Goal: Task Accomplishment & Management: Manage account settings

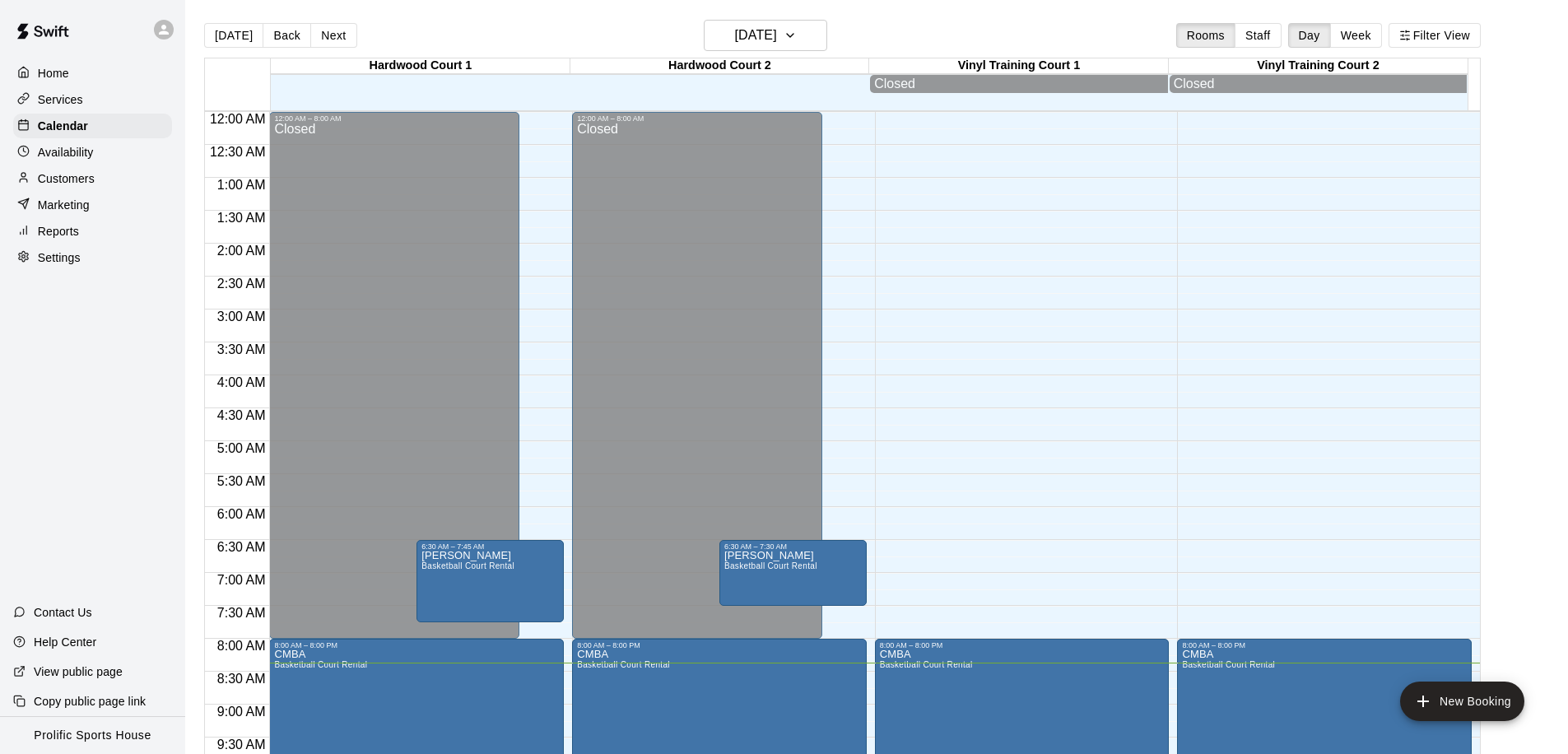
scroll to position [540, 0]
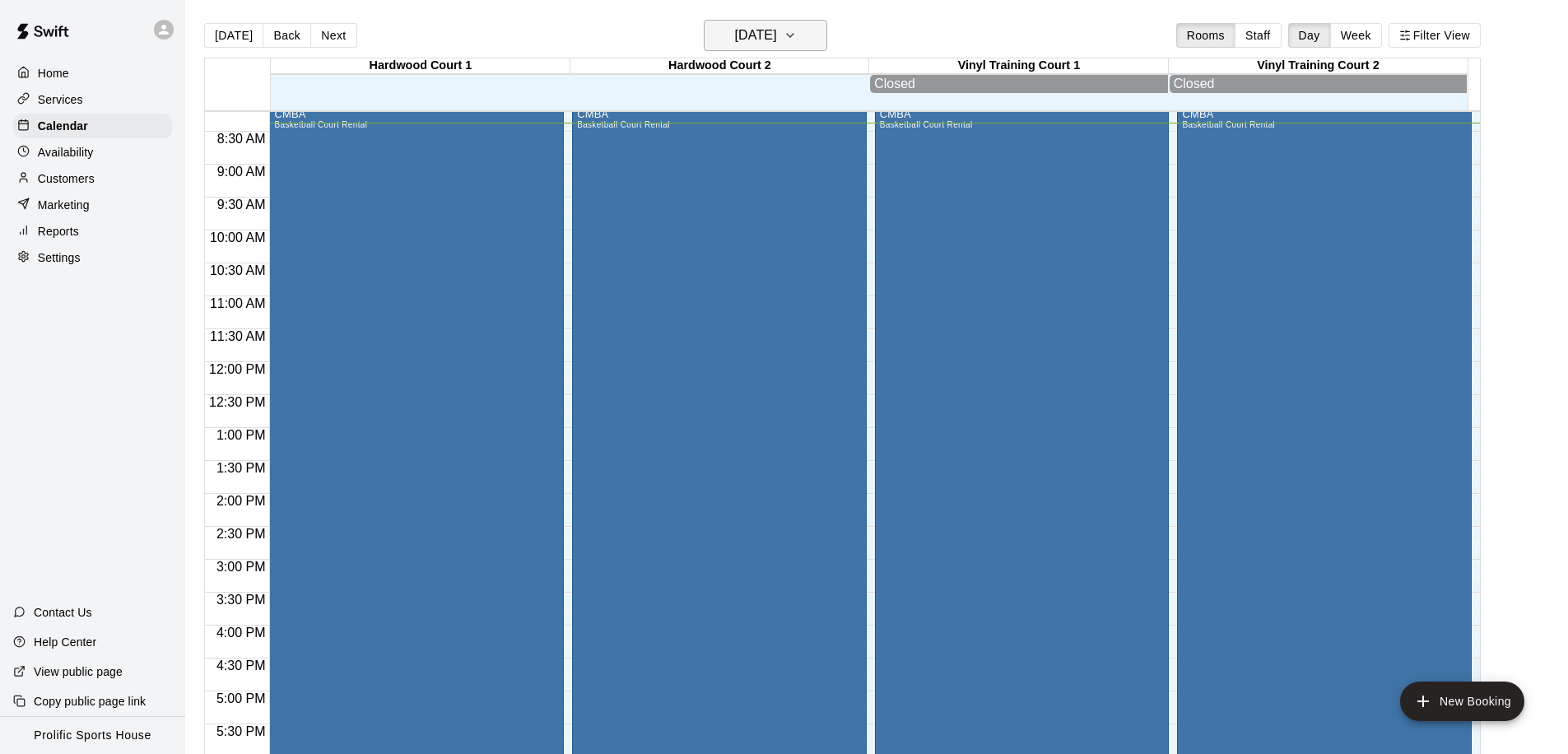
click at [742, 39] on h6 "Saturday Oct 11" at bounding box center [755, 35] width 42 height 24
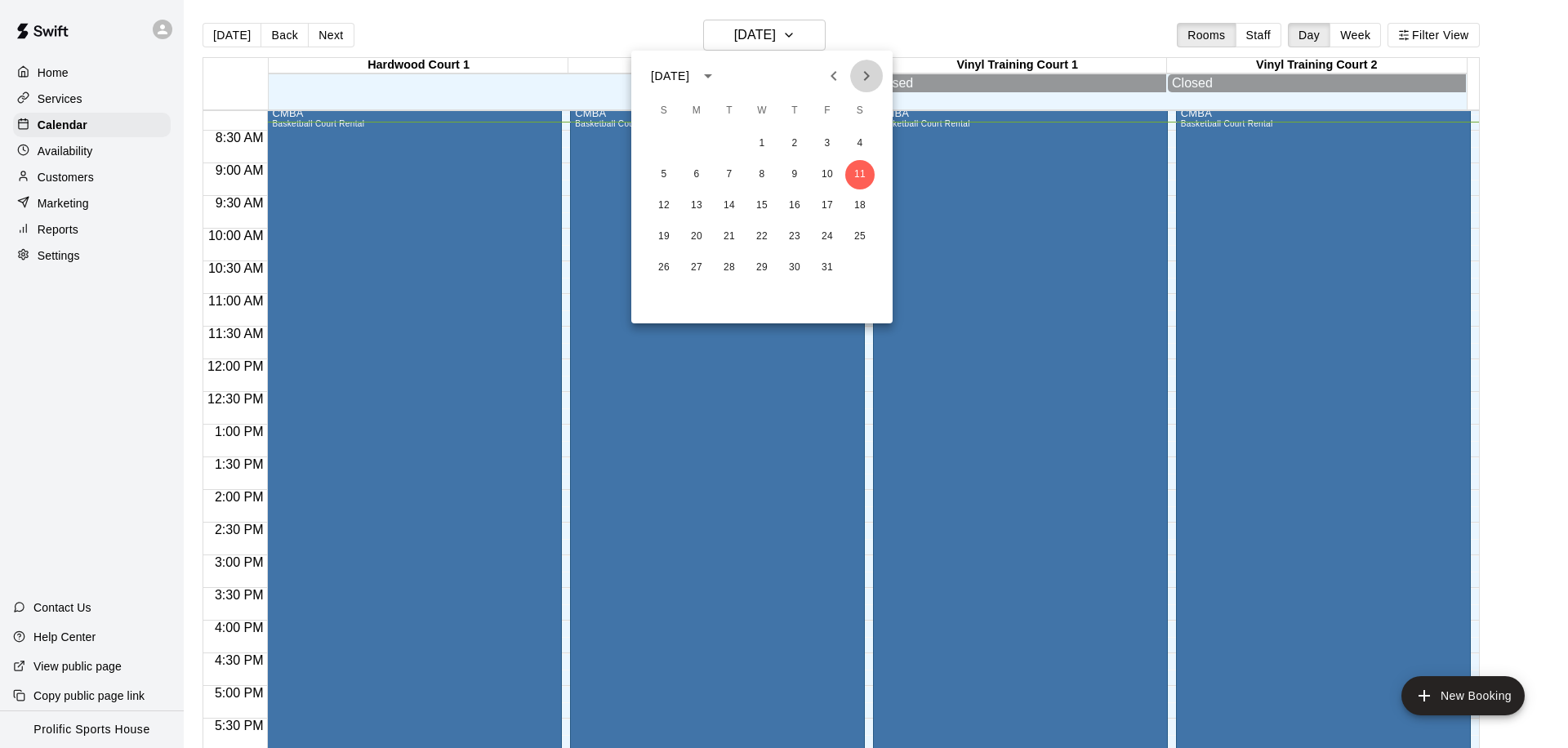
click at [864, 72] on icon "Next month" at bounding box center [867, 76] width 6 height 10
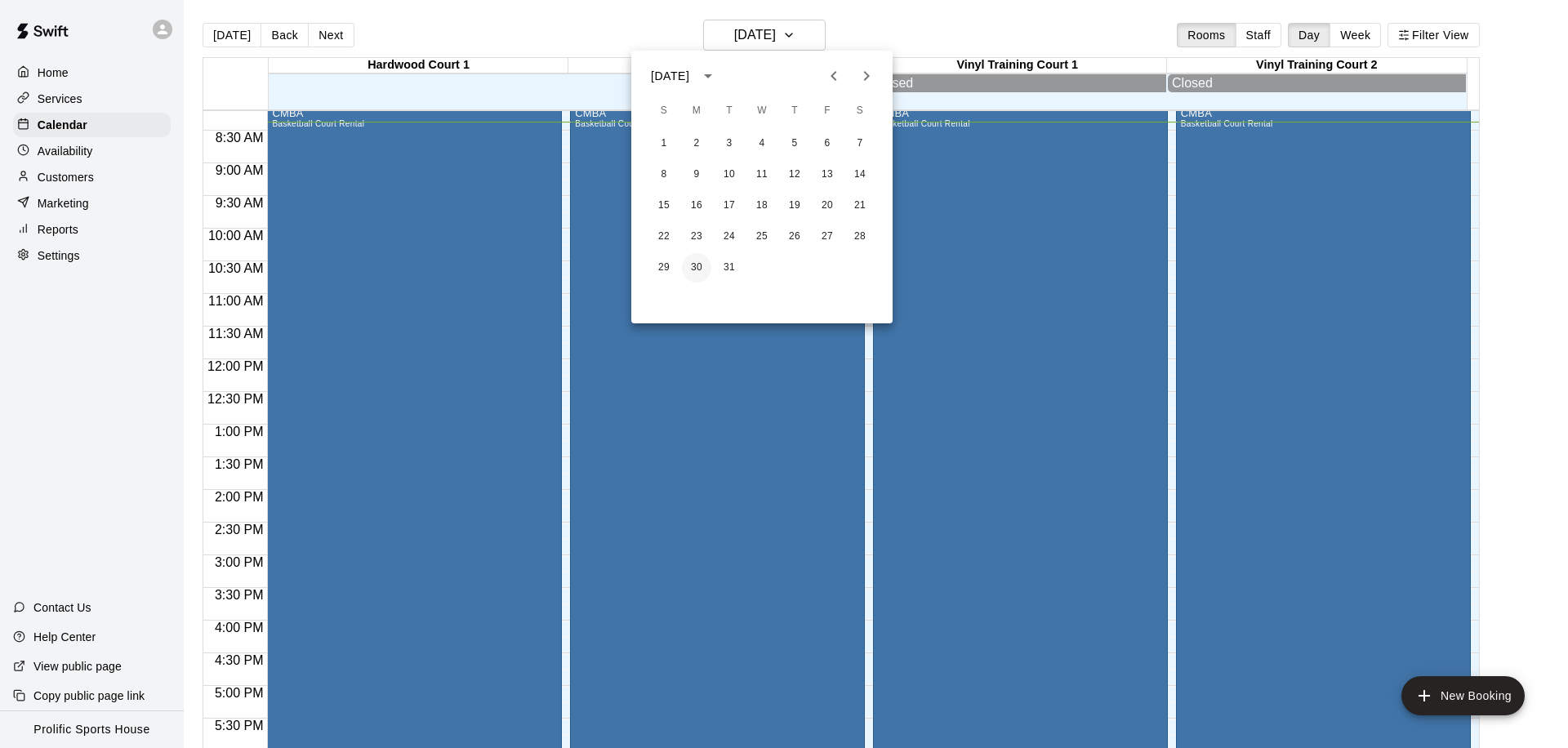
click at [686, 262] on button "30" at bounding box center [697, 268] width 29 height 29
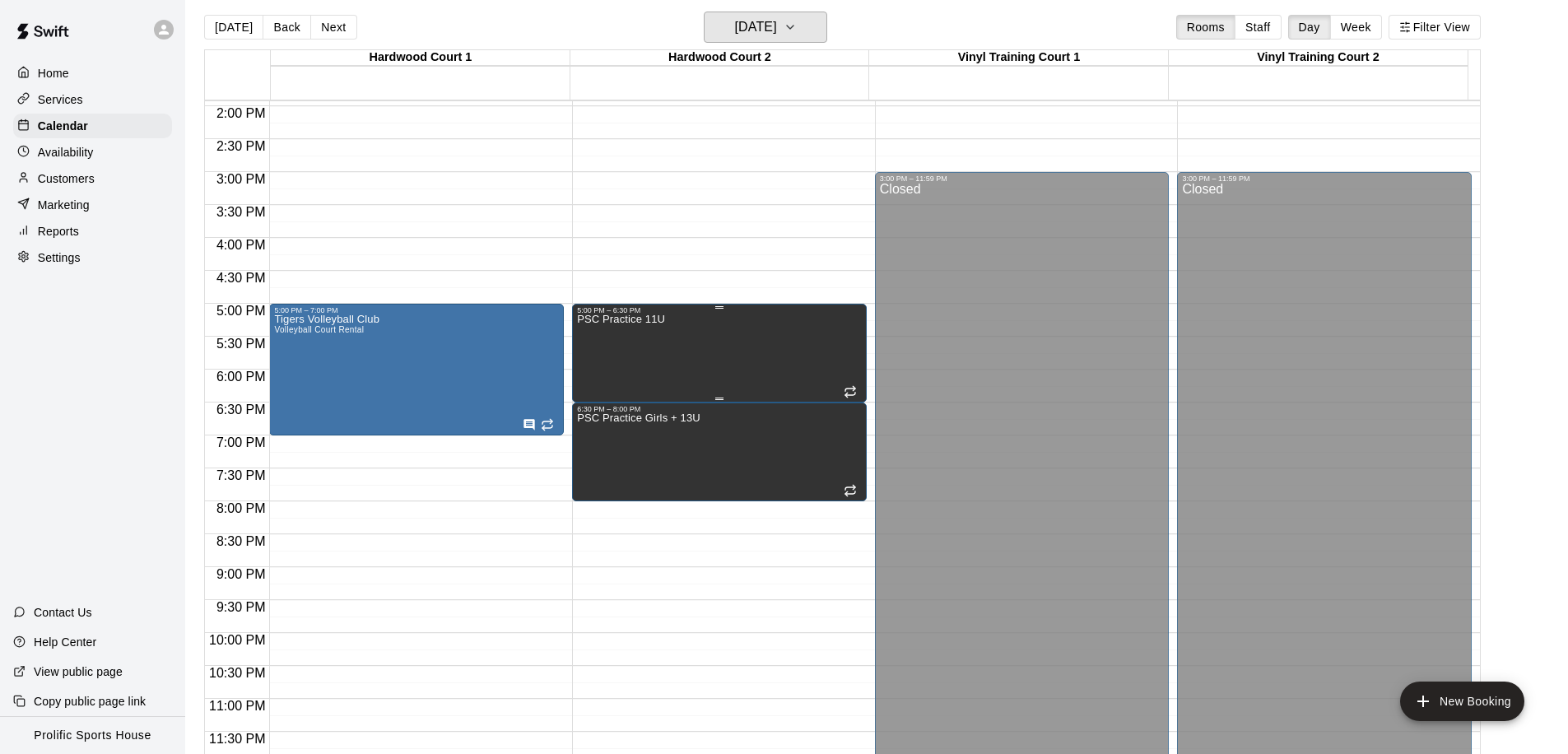
scroll to position [0, 0]
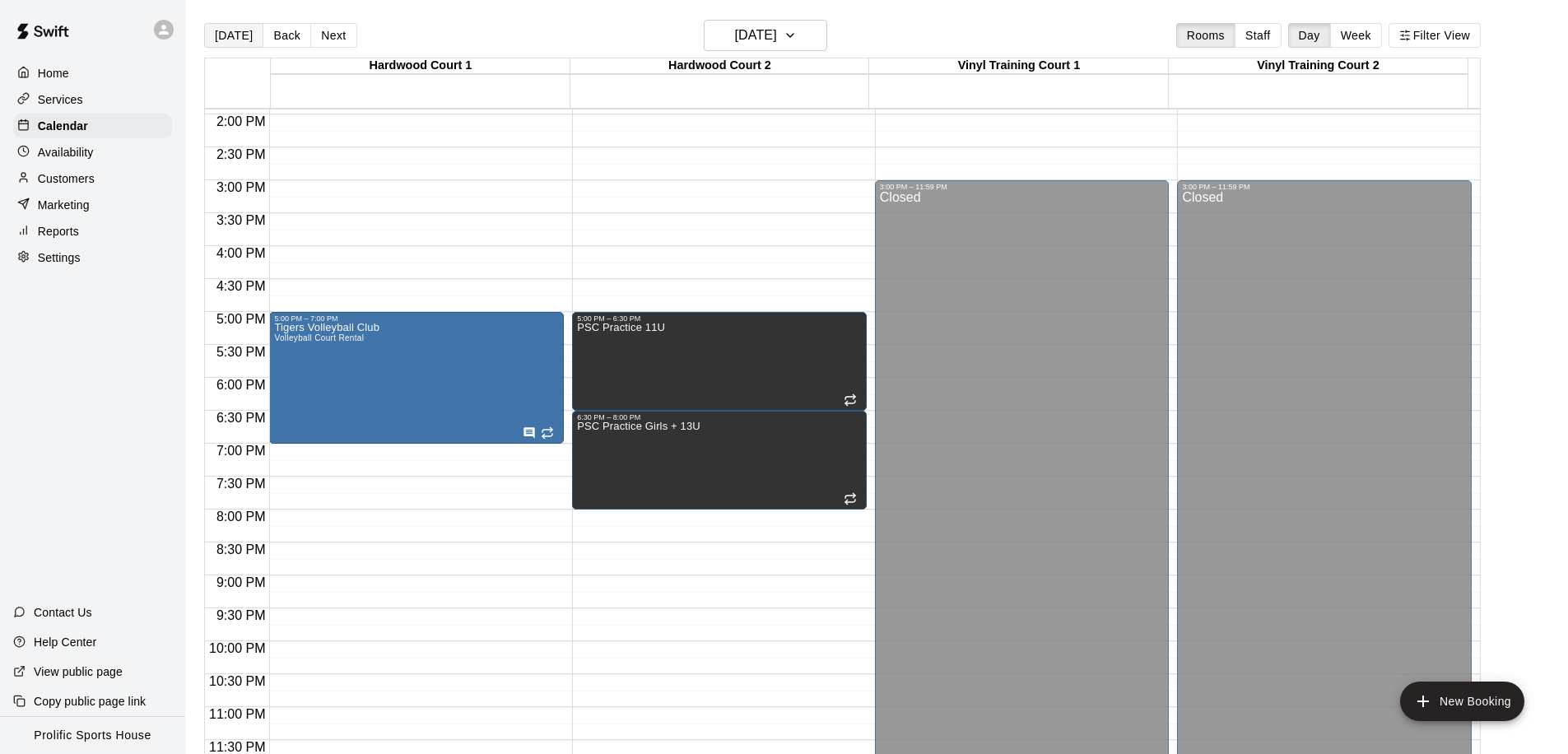
click at [209, 38] on button "[DATE]" at bounding box center [233, 35] width 60 height 24
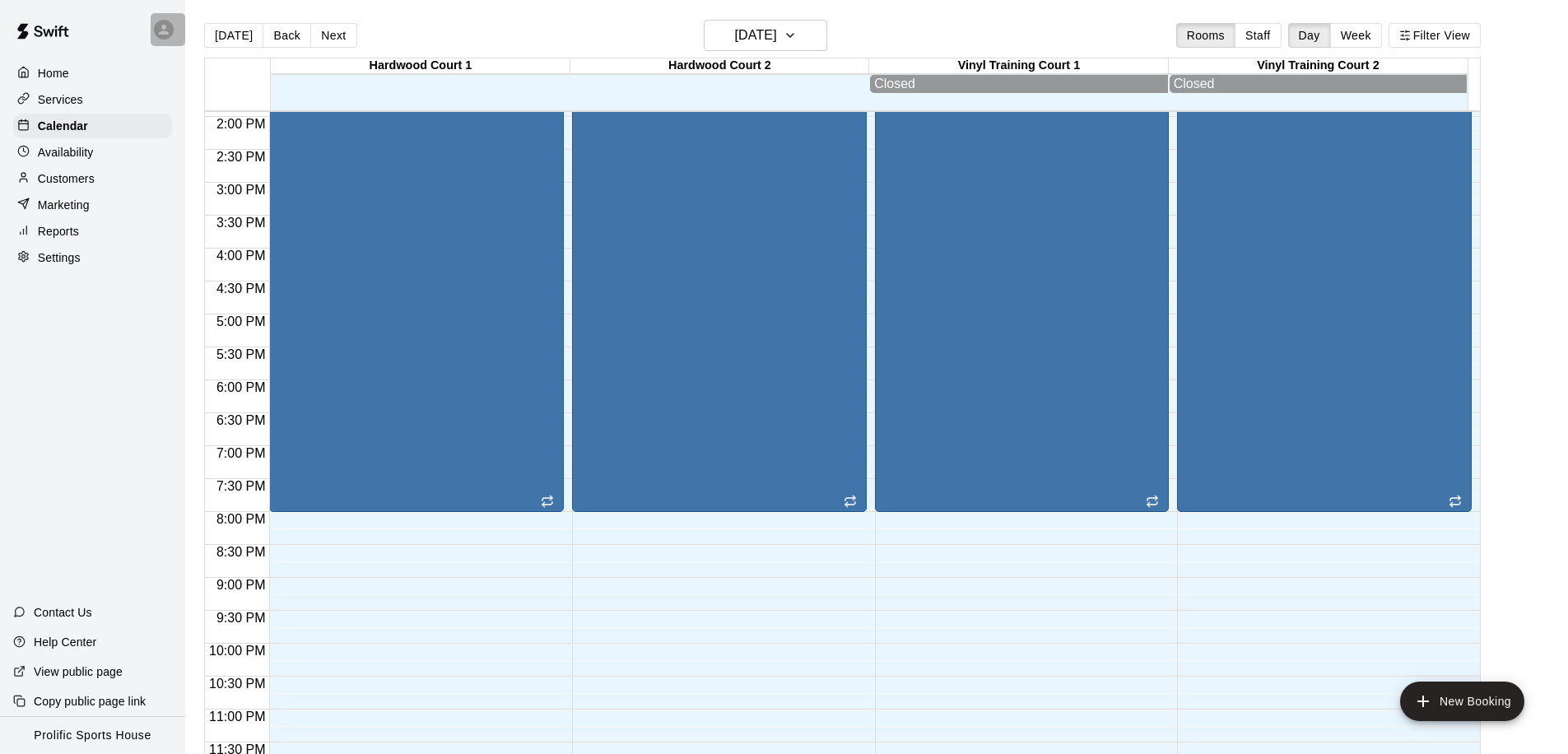
click at [158, 30] on icon at bounding box center [164, 29] width 15 height 15
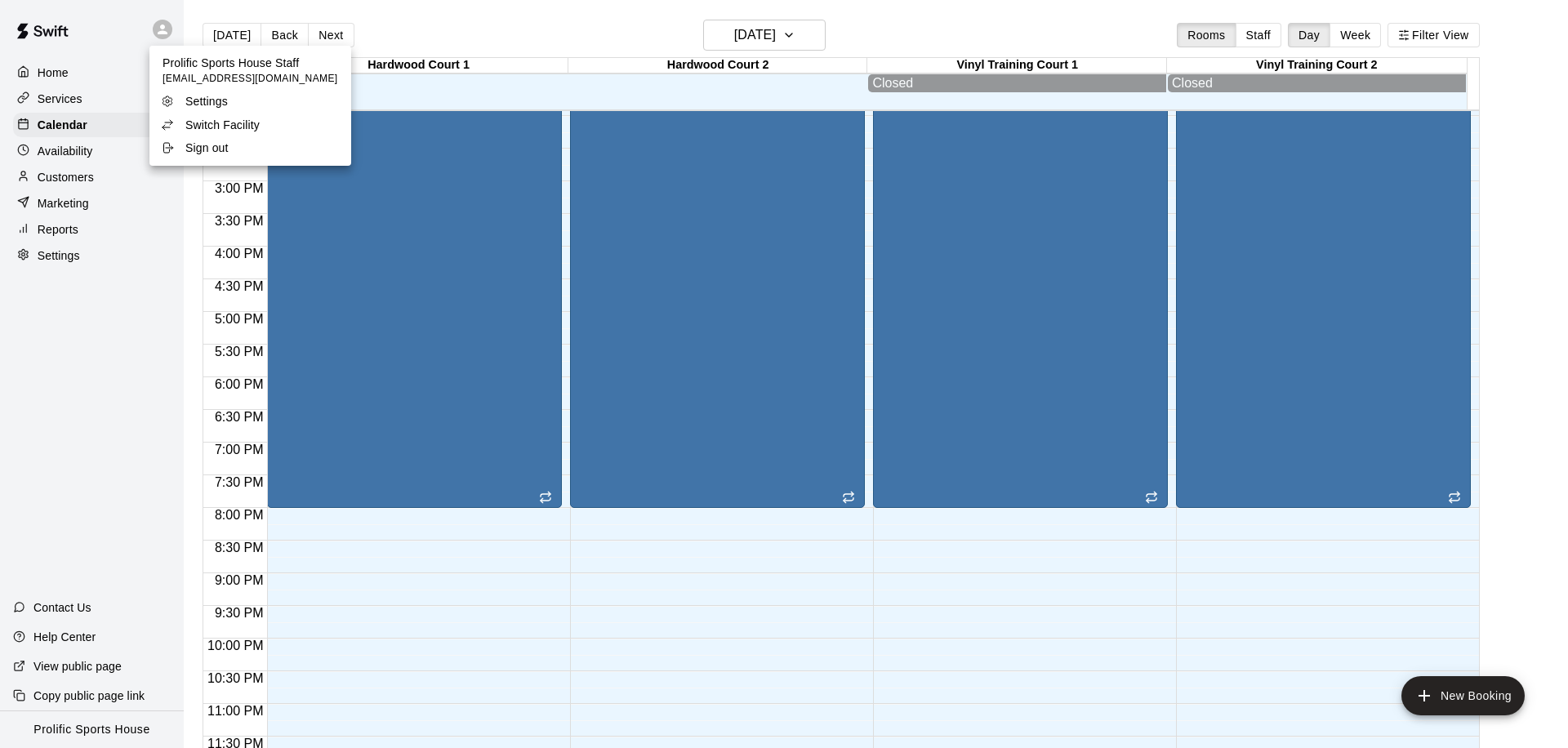
click at [225, 124] on p "Switch Facility" at bounding box center [222, 124] width 74 height 17
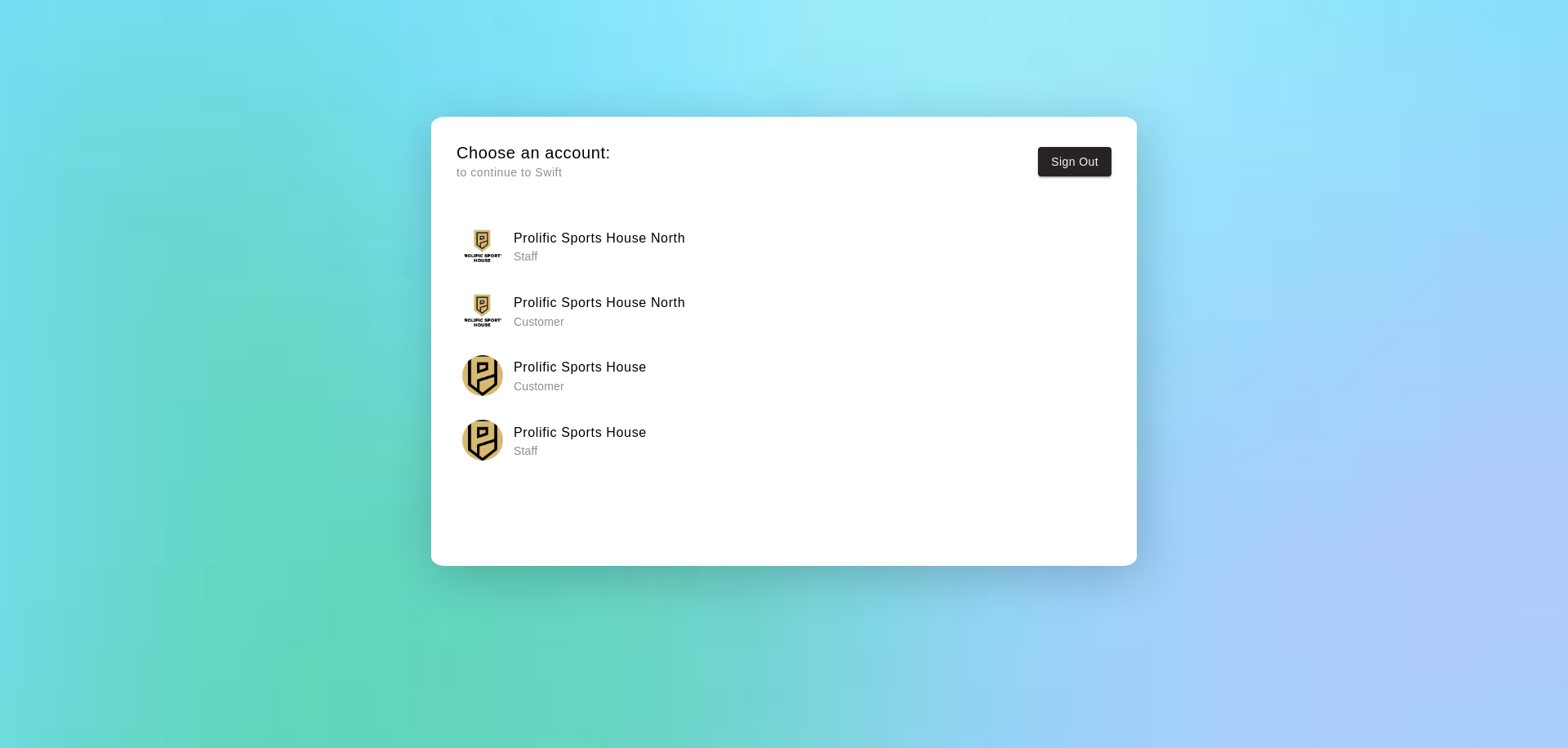
click at [540, 238] on h6 "Prolific Sports House North" at bounding box center [599, 238] width 171 height 21
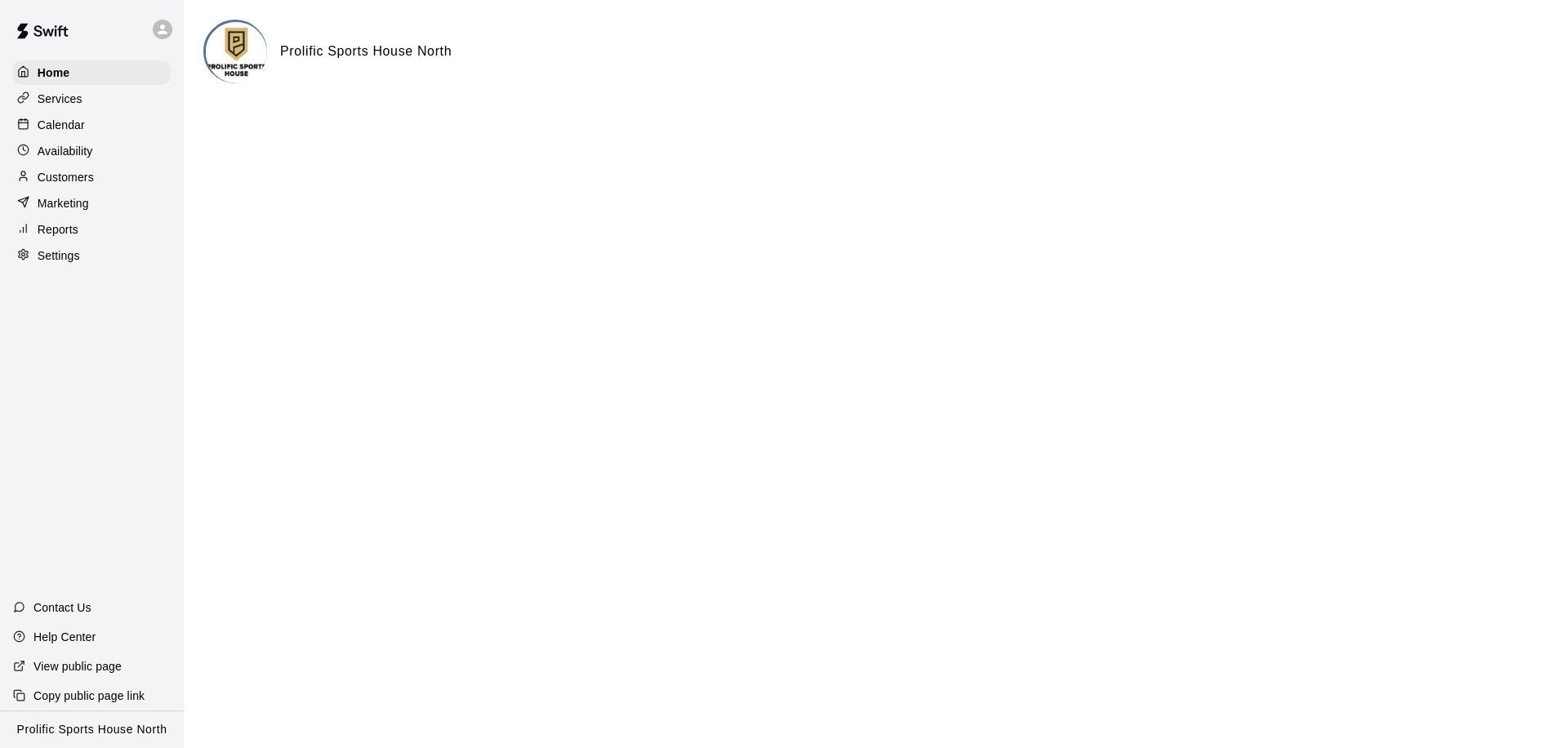
click at [67, 129] on p "Calendar" at bounding box center [61, 124] width 48 height 17
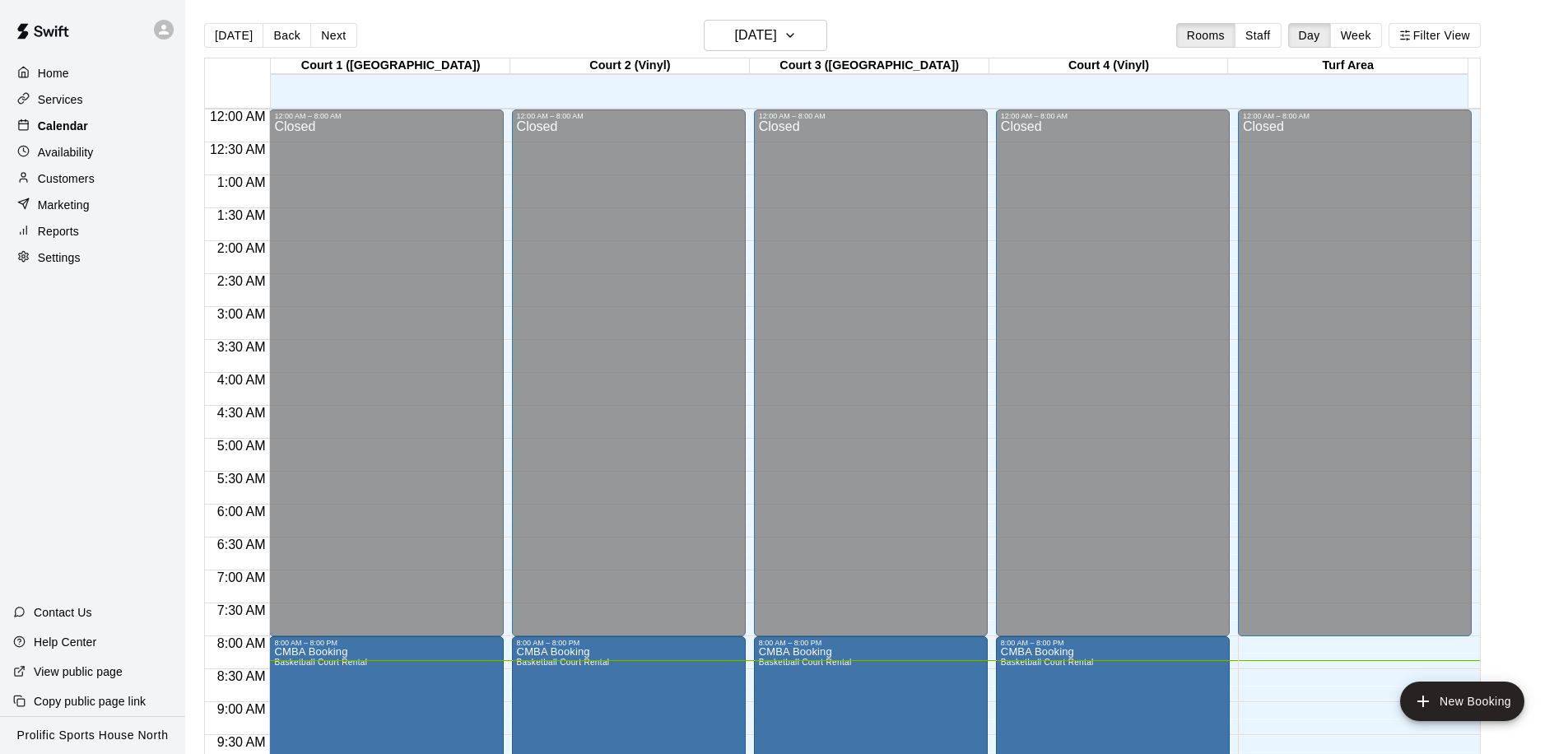
scroll to position [551, 0]
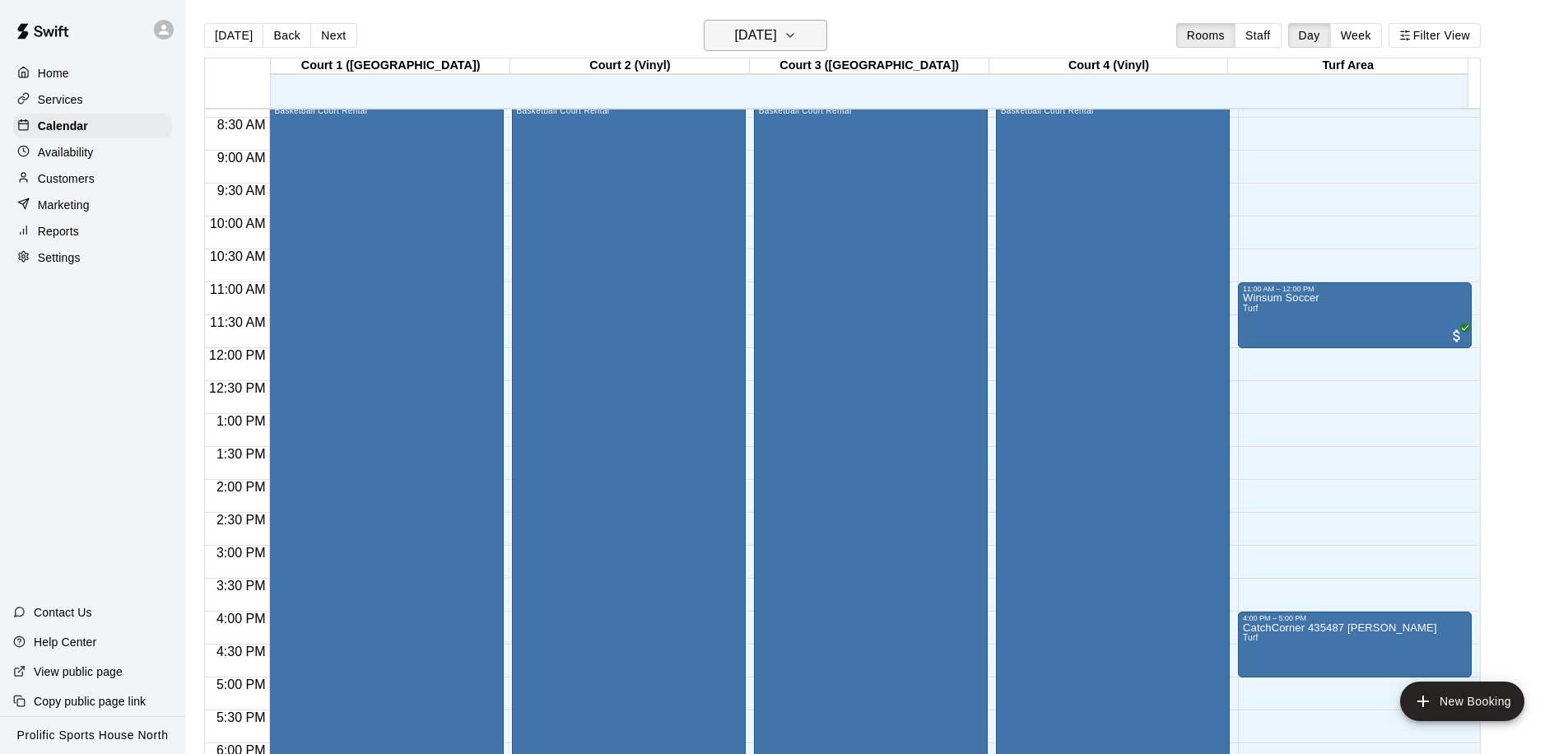
click at [777, 37] on h6 "Saturday Oct 11" at bounding box center [755, 35] width 42 height 24
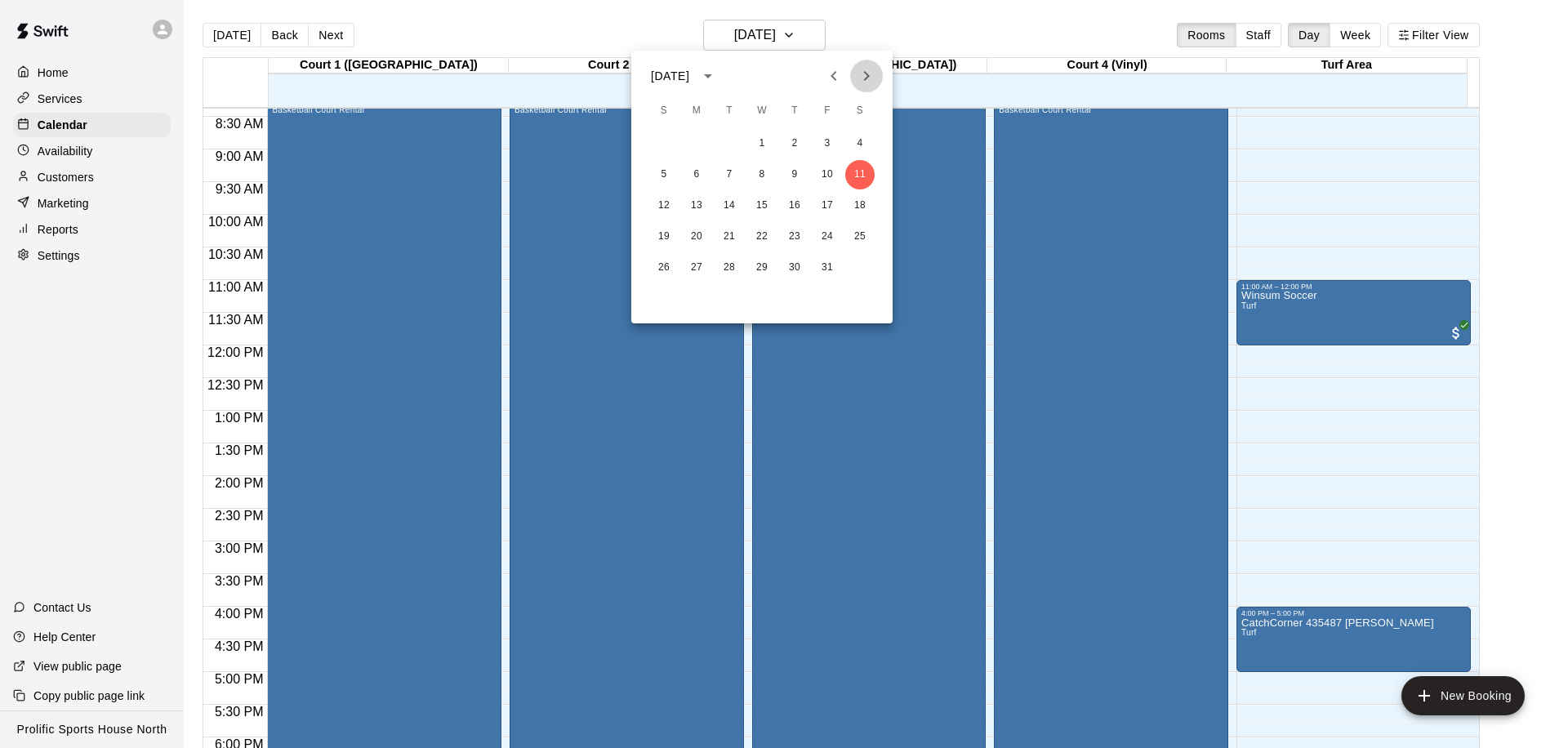
click at [853, 70] on button "Next month" at bounding box center [867, 76] width 33 height 33
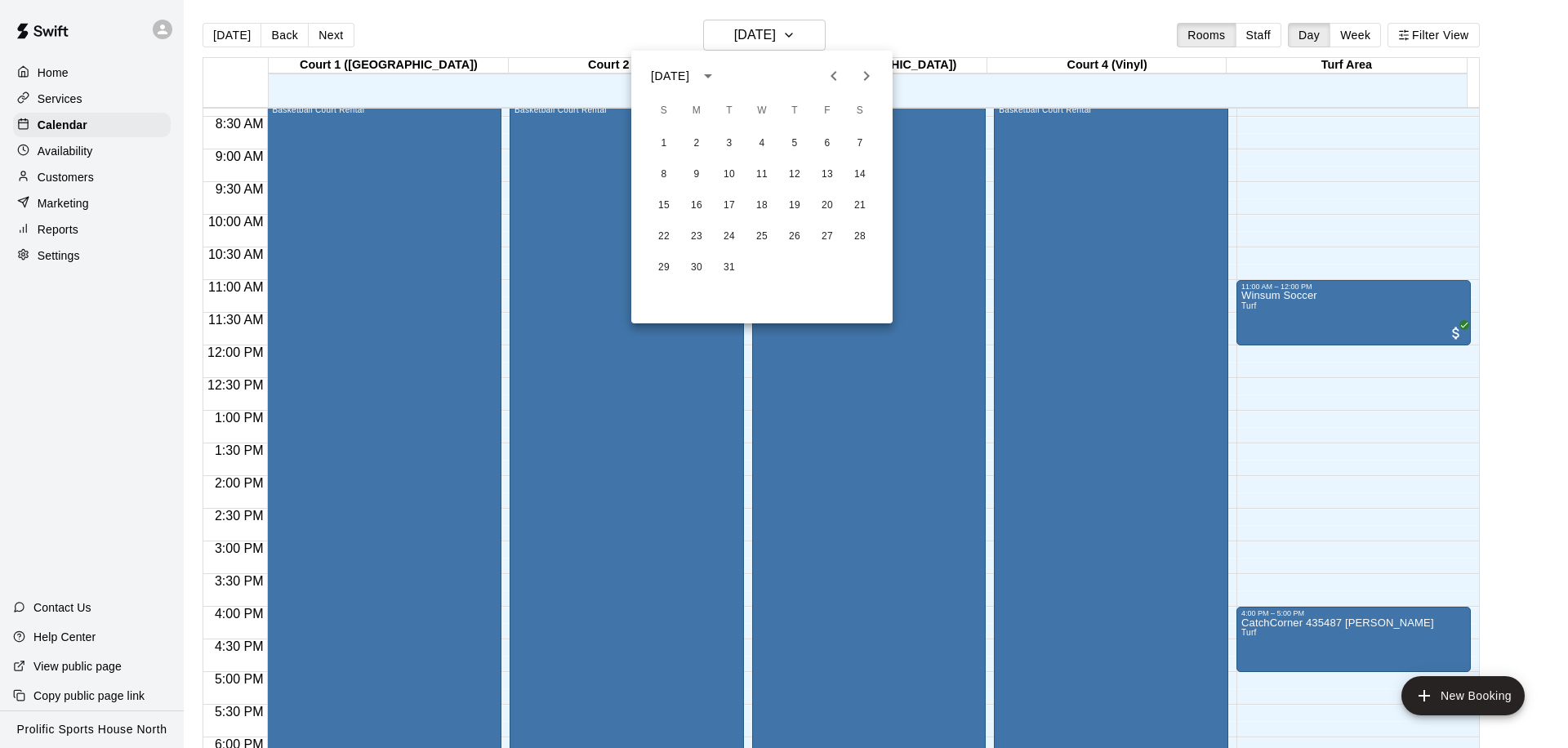
click at [853, 70] on button "Next month" at bounding box center [867, 76] width 33 height 33
click at [837, 74] on icon "Previous month" at bounding box center [834, 76] width 19 height 19
click at [688, 268] on button "30" at bounding box center [697, 268] width 29 height 29
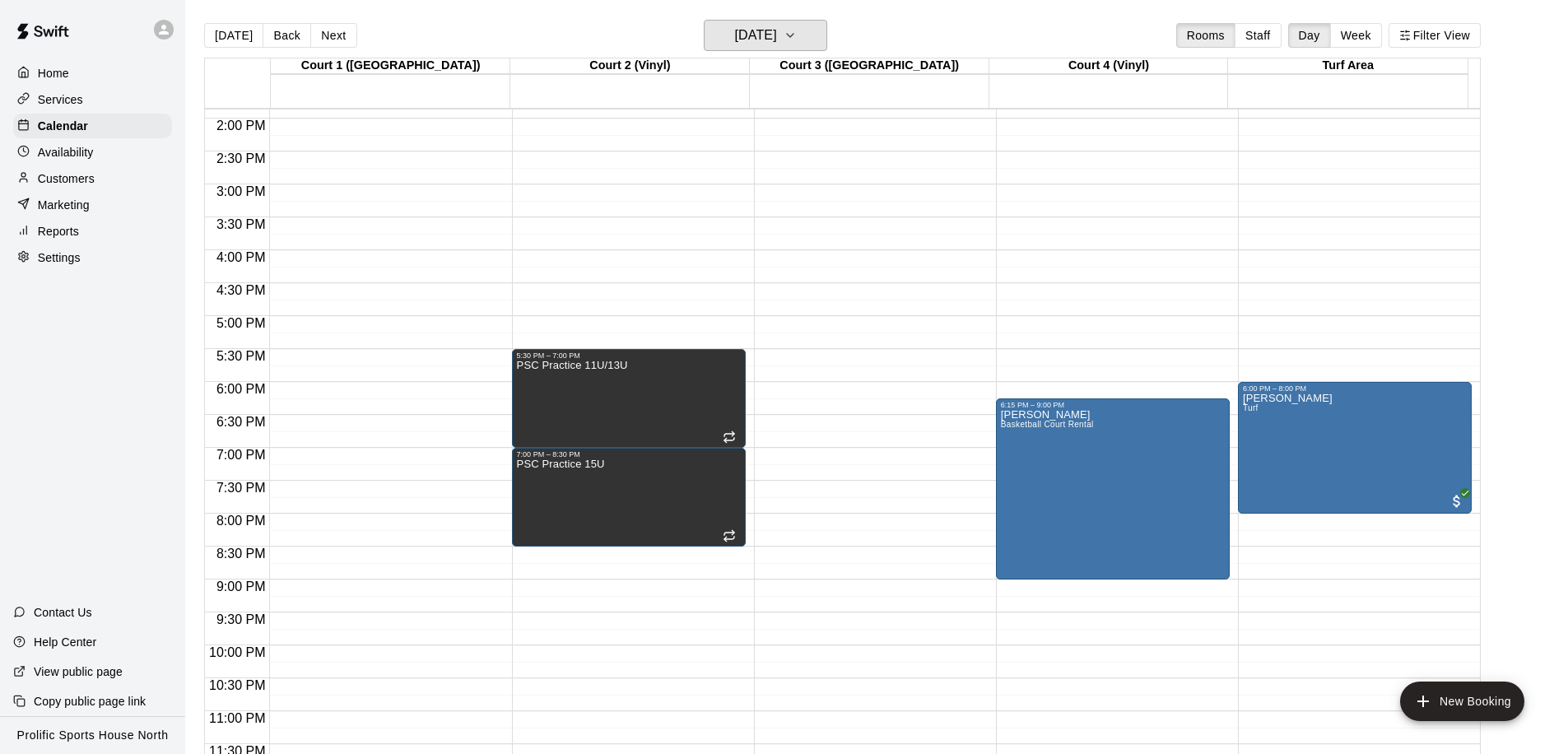
scroll to position [917, 0]
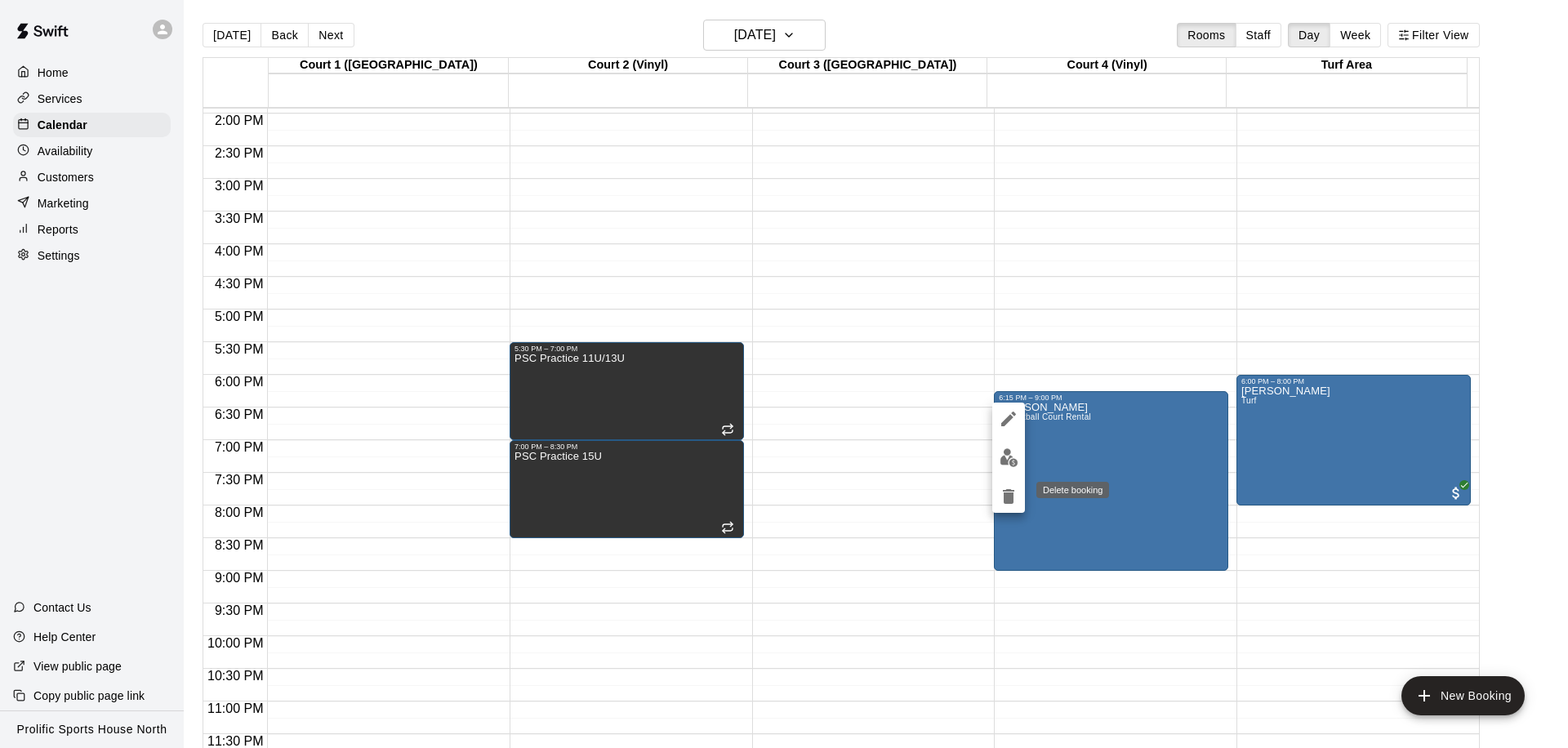
click at [1010, 489] on icon "delete" at bounding box center [1008, 496] width 19 height 19
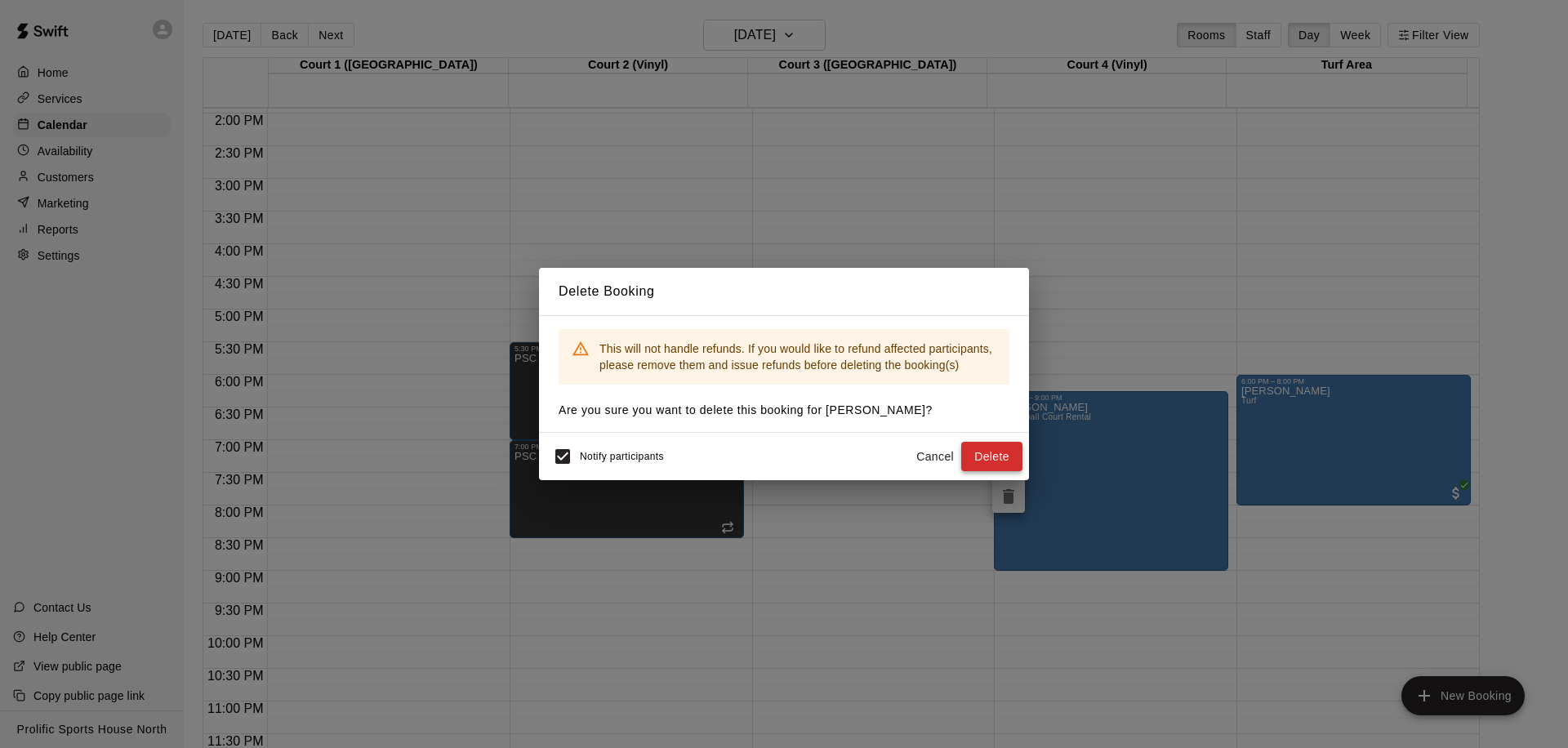
click at [983, 448] on button "Delete" at bounding box center [991, 457] width 61 height 30
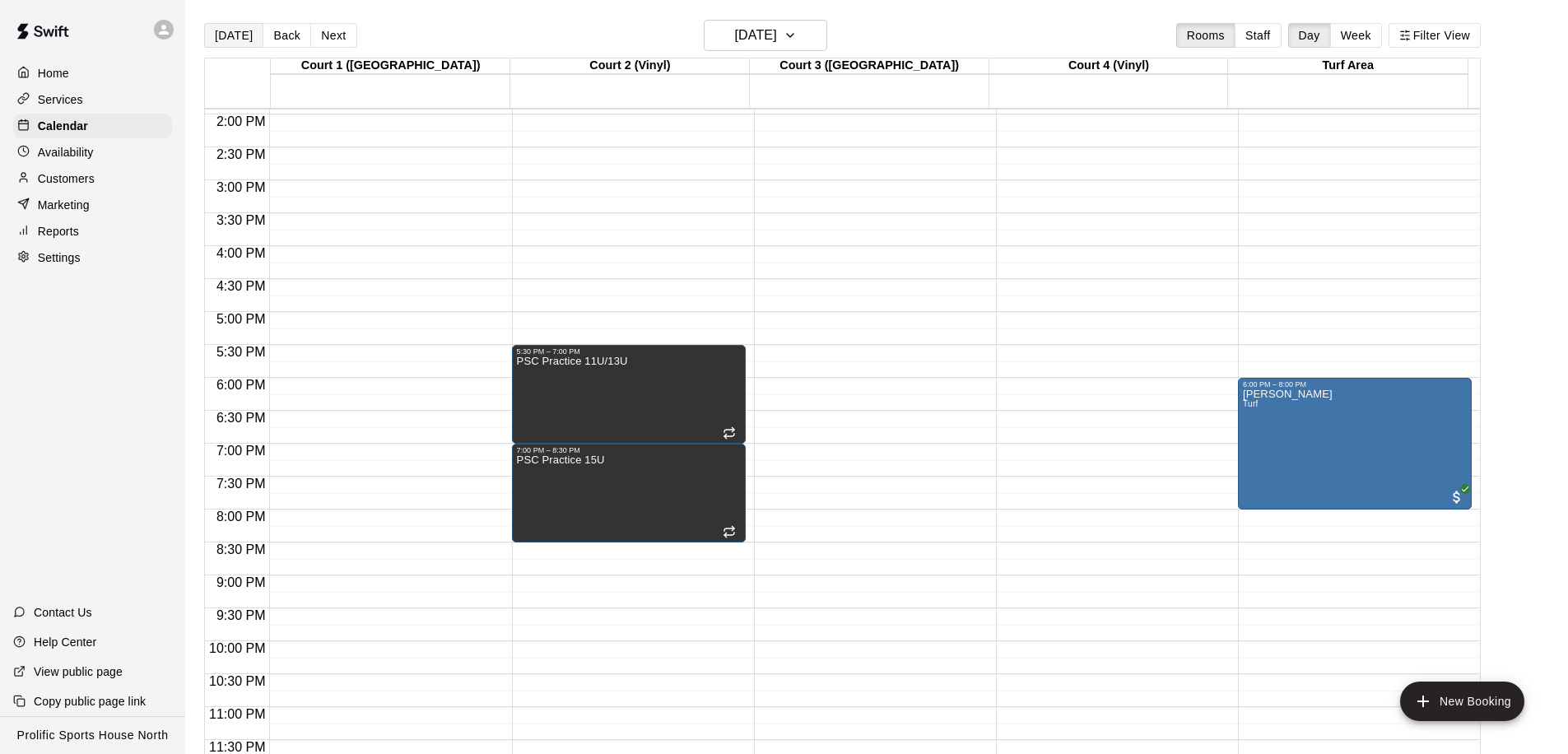
click at [219, 31] on button "[DATE]" at bounding box center [233, 35] width 60 height 24
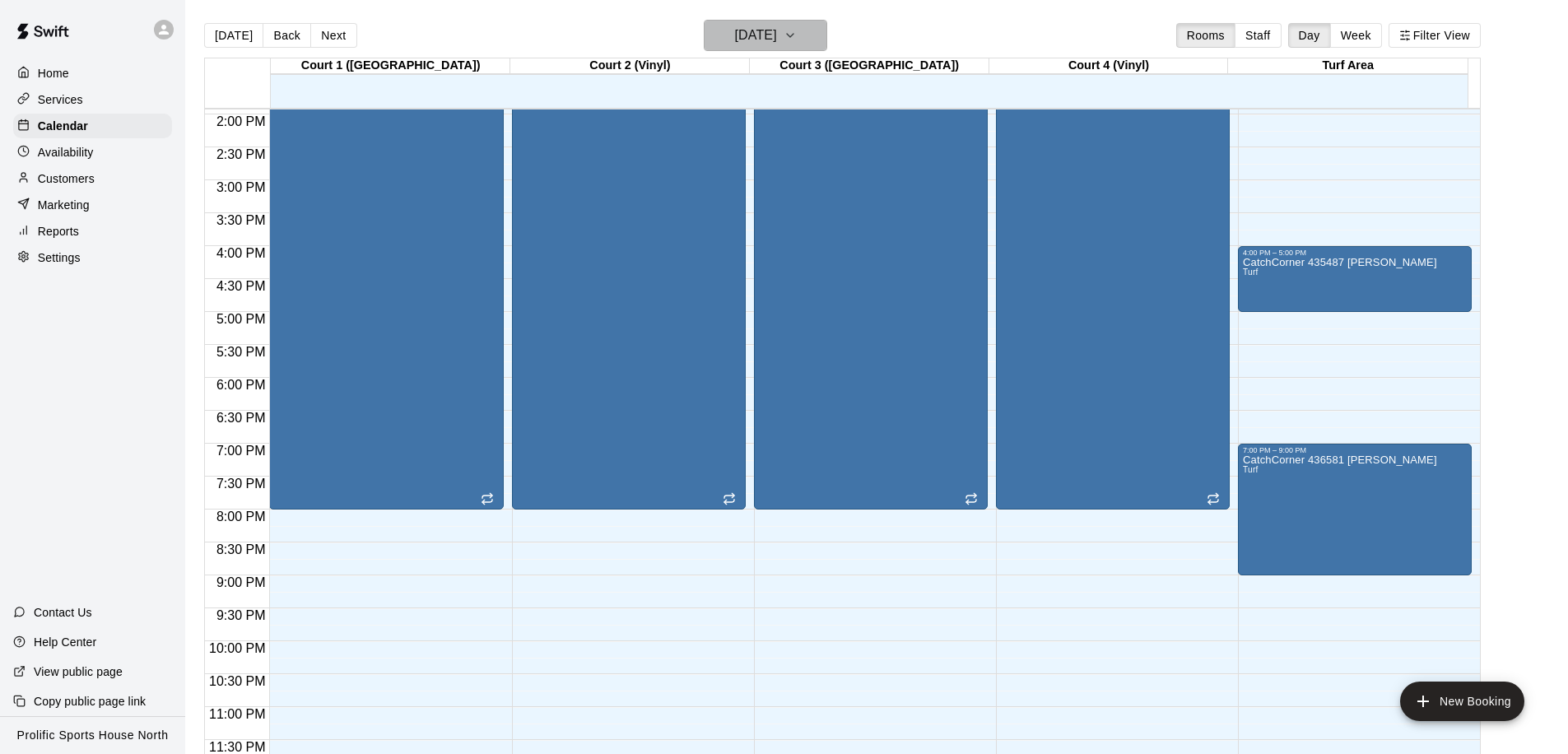
click at [812, 34] on button "Saturday Oct 11" at bounding box center [766, 35] width 123 height 31
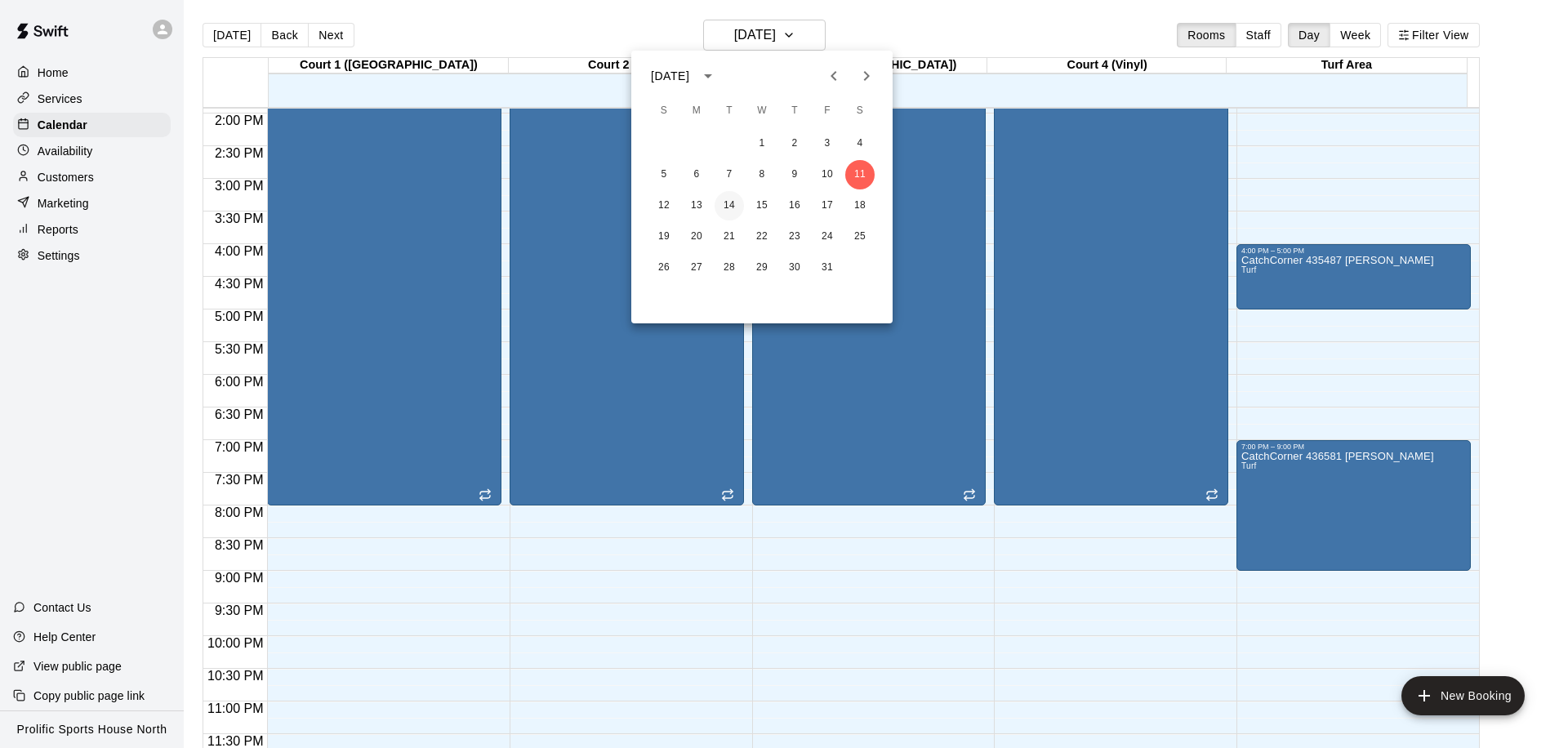
click at [733, 198] on button "14" at bounding box center [729, 206] width 29 height 29
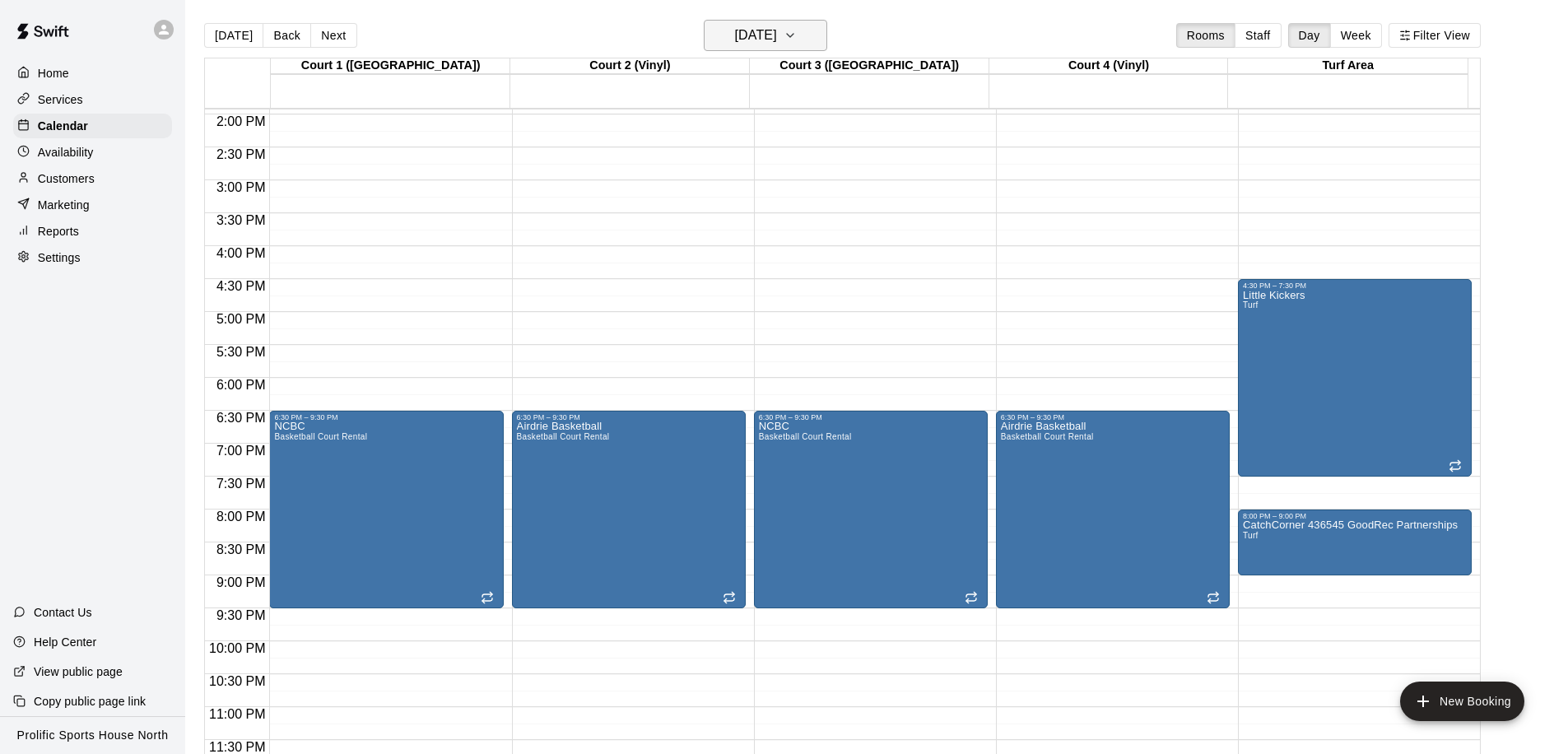
click at [745, 33] on h6 "Tuesday Oct 14" at bounding box center [755, 35] width 42 height 24
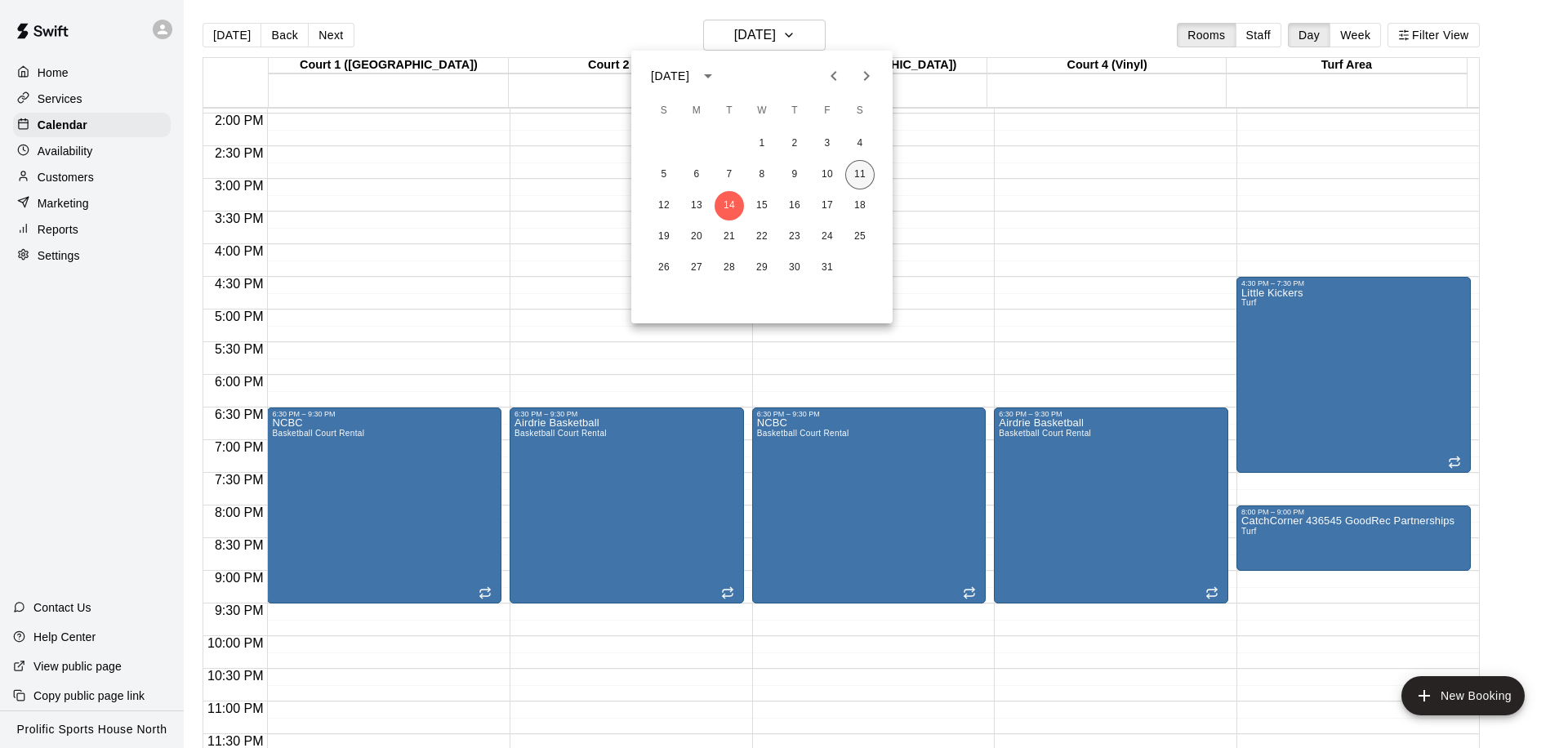
click at [863, 173] on button "11" at bounding box center [860, 175] width 29 height 29
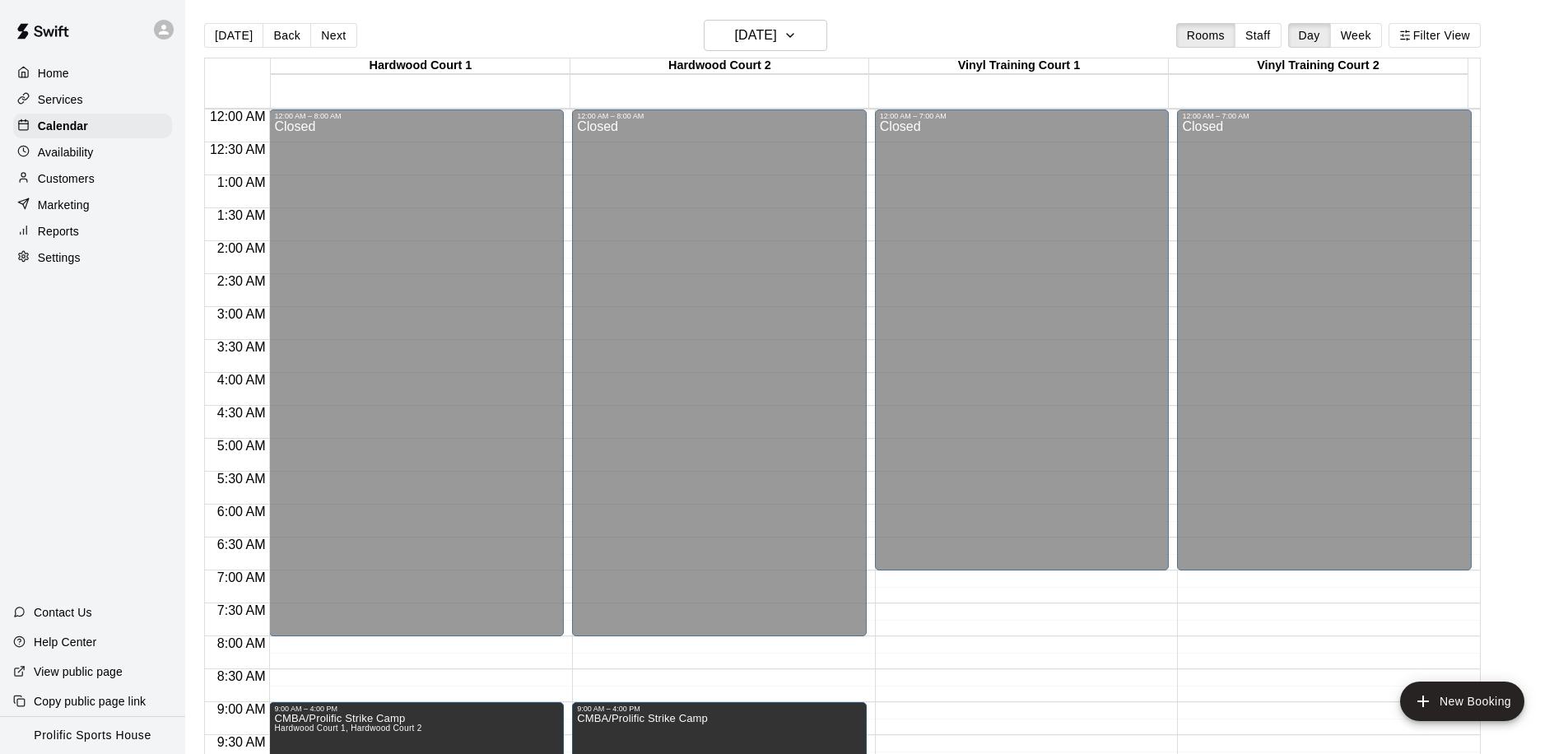
scroll to position [872, 0]
